Goal: Task Accomplishment & Management: Complete application form

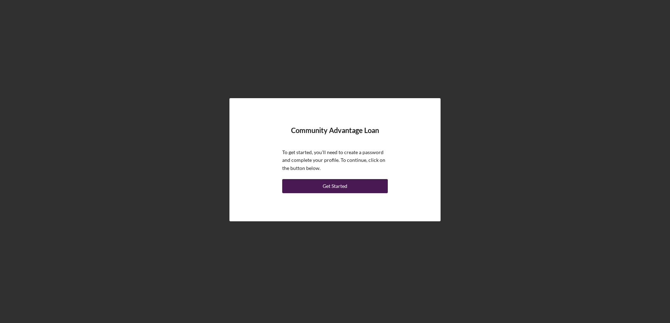
click at [319, 187] on button "Get Started" at bounding box center [335, 186] width 106 height 14
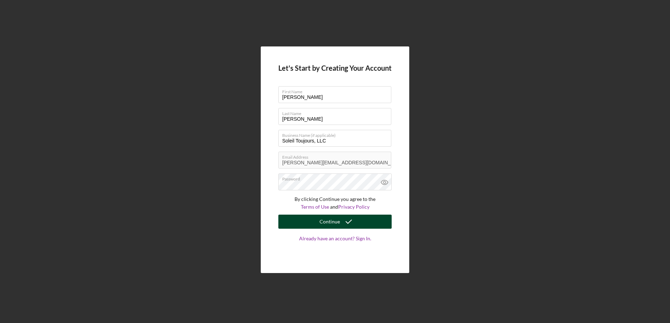
click at [345, 222] on icon "submit" at bounding box center [349, 222] width 18 height 18
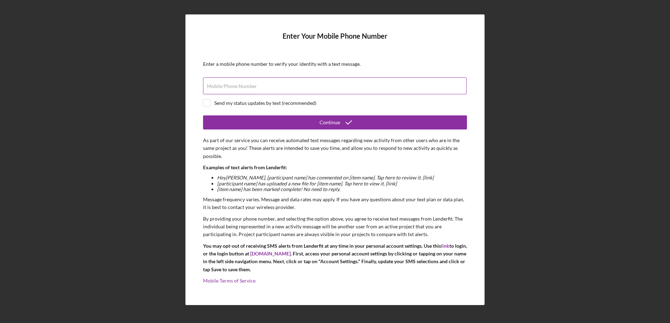
click at [249, 88] on label "Mobile Phone Number" at bounding box center [232, 86] width 50 height 6
click at [249, 88] on input "Mobile Phone Number" at bounding box center [335, 85] width 264 height 17
type input "[PHONE_NUMBER]"
click at [207, 105] on input "checkbox" at bounding box center [206, 103] width 7 height 7
checkbox input "true"
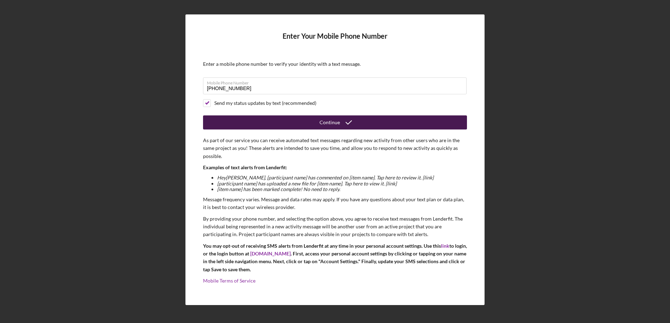
click at [268, 116] on button "Continue" at bounding box center [335, 122] width 264 height 14
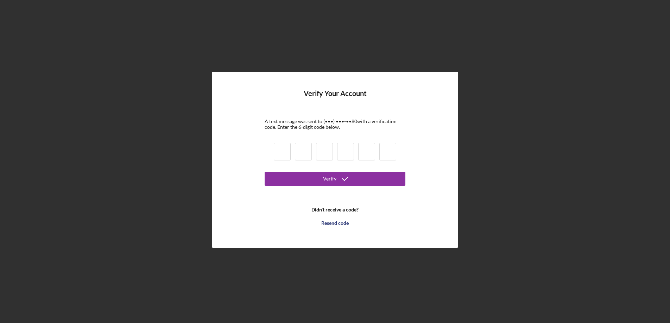
click at [276, 155] on input at bounding box center [282, 152] width 17 height 18
type input "0"
type input "4"
type input "5"
type input "7"
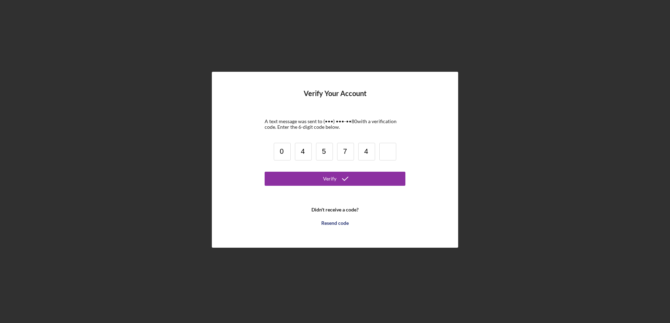
type input "4"
type input "9"
click at [291, 174] on button "Verify" at bounding box center [335, 179] width 141 height 14
